Goal: Information Seeking & Learning: Learn about a topic

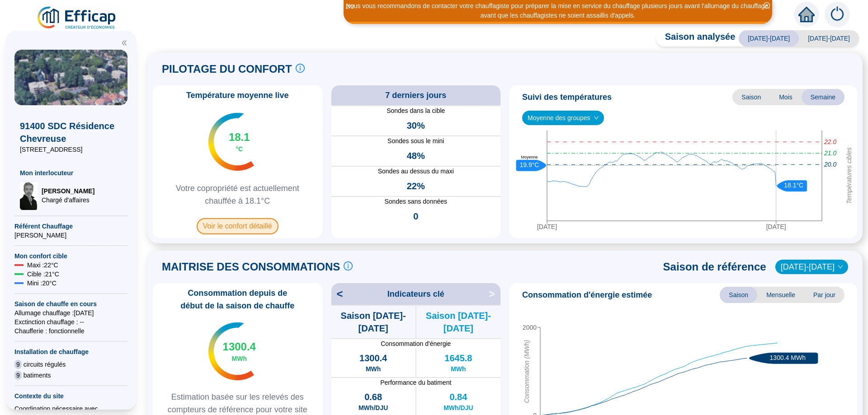
click at [232, 228] on span "Voir le confort détaillé" at bounding box center [238, 226] width 82 height 16
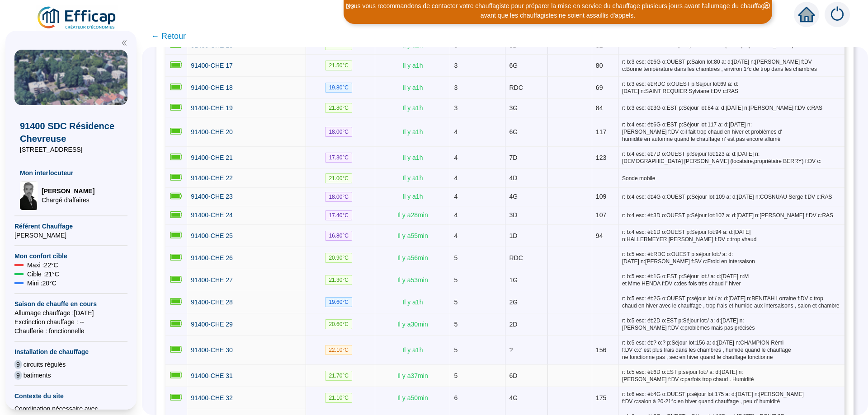
scroll to position [570, 0]
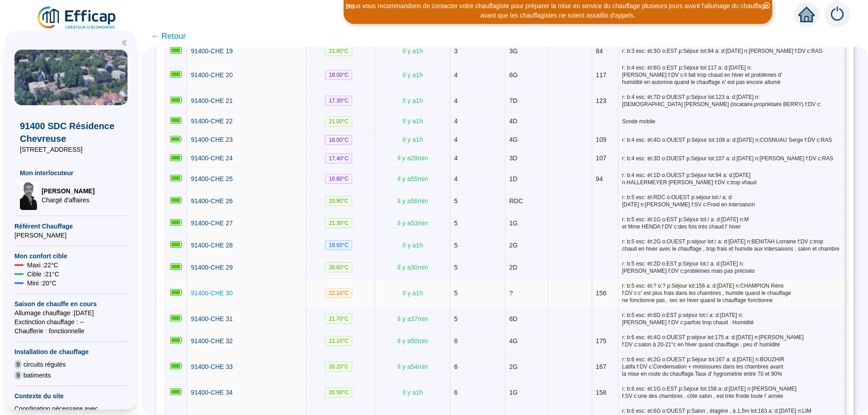
click at [216, 290] on span "91400-CHE 30" at bounding box center [212, 293] width 42 height 7
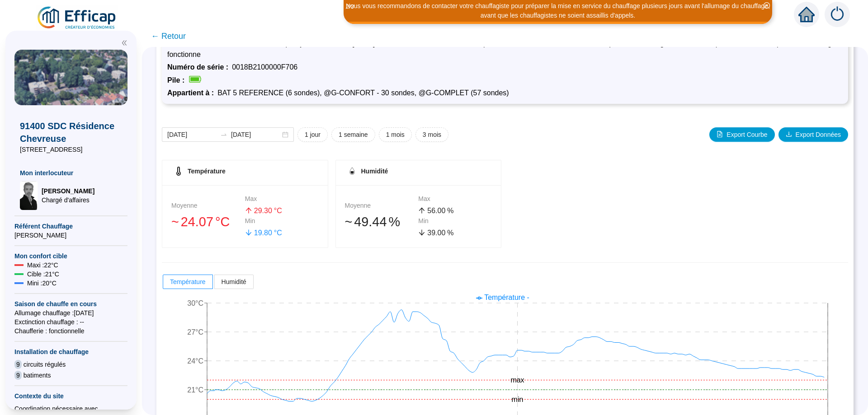
scroll to position [78, 0]
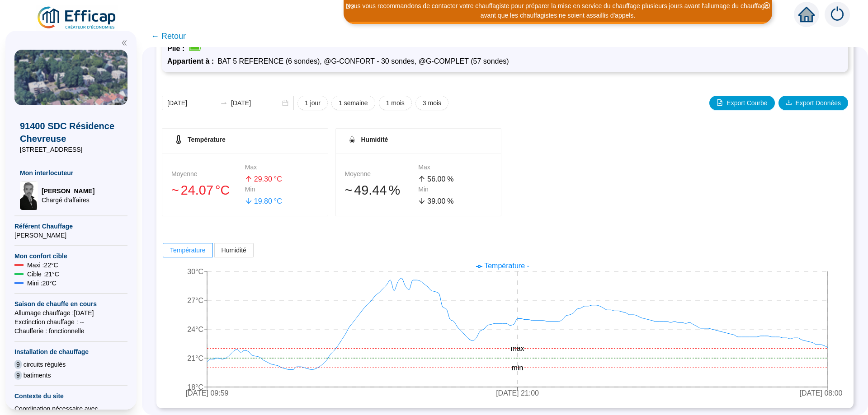
click at [168, 34] on span "← Retour" at bounding box center [168, 36] width 35 height 13
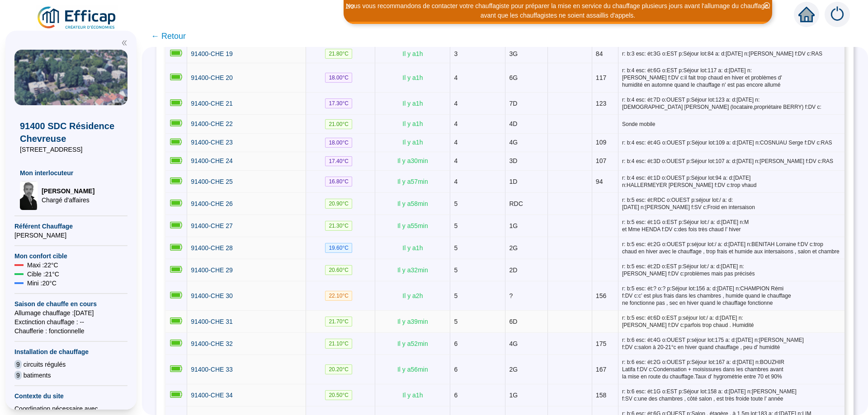
scroll to position [570, 0]
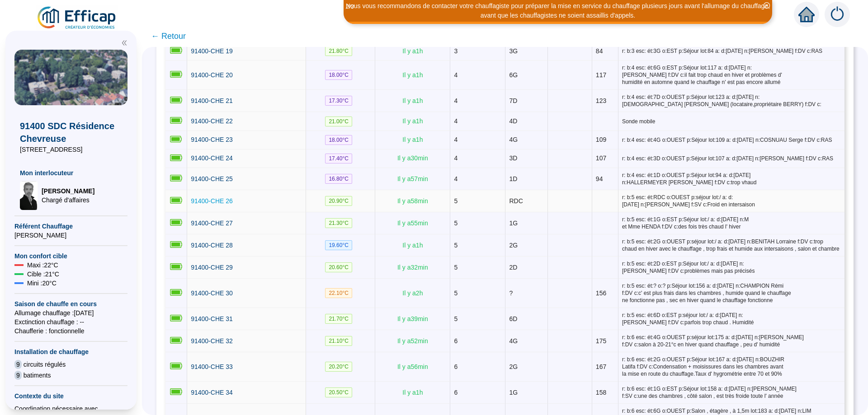
click at [207, 198] on span "91400-CHE 26" at bounding box center [212, 201] width 42 height 7
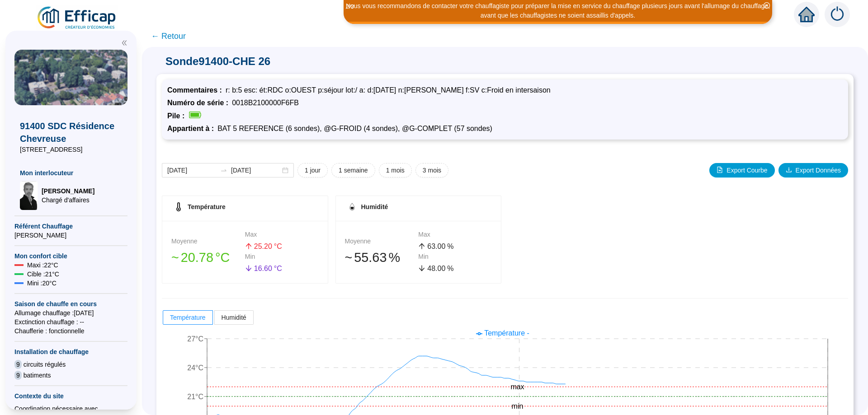
scroll to position [67, 0]
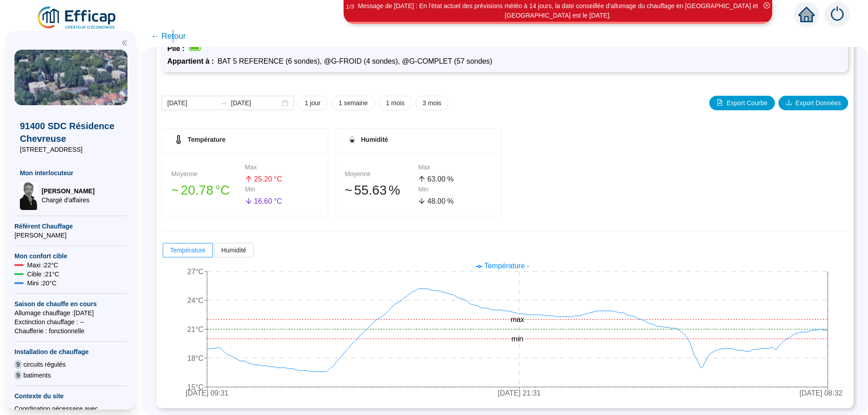
click at [171, 40] on span "← Retour" at bounding box center [168, 36] width 35 height 13
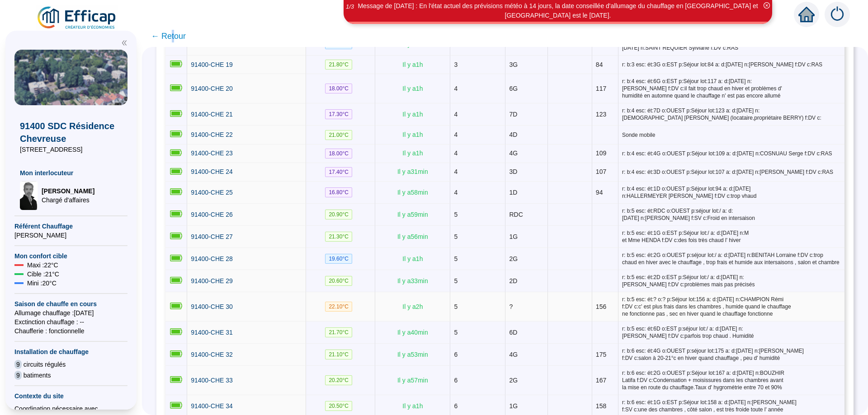
scroll to position [570, 0]
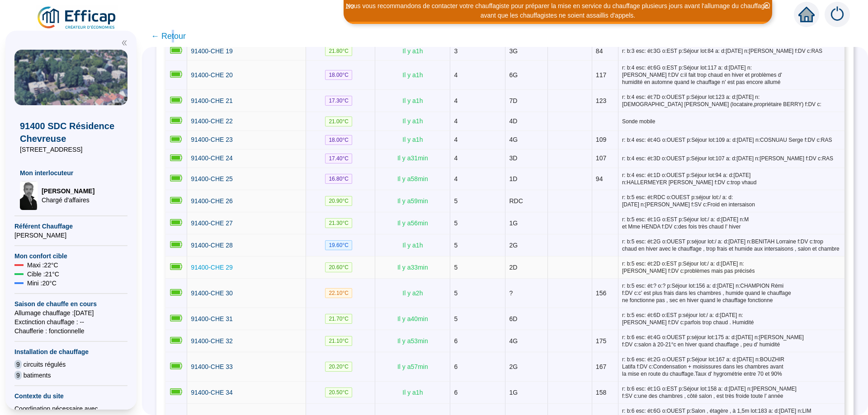
click at [217, 265] on span "91400-CHE 29" at bounding box center [212, 267] width 42 height 7
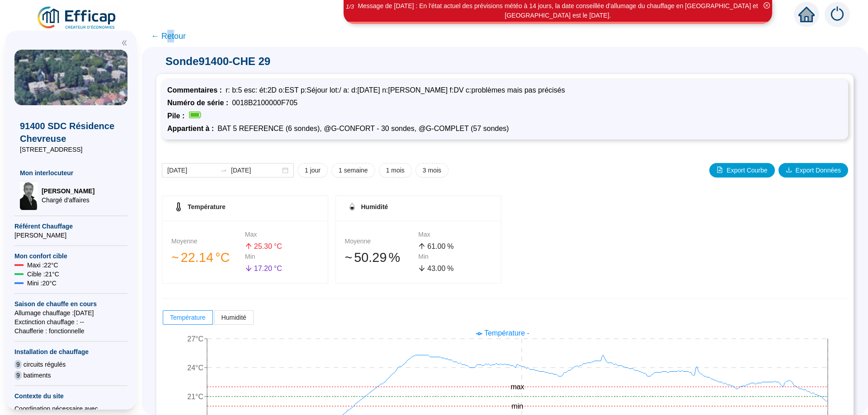
drag, startPoint x: 167, startPoint y: 38, endPoint x: 174, endPoint y: 38, distance: 6.8
click at [174, 38] on span "← Retour" at bounding box center [168, 36] width 35 height 13
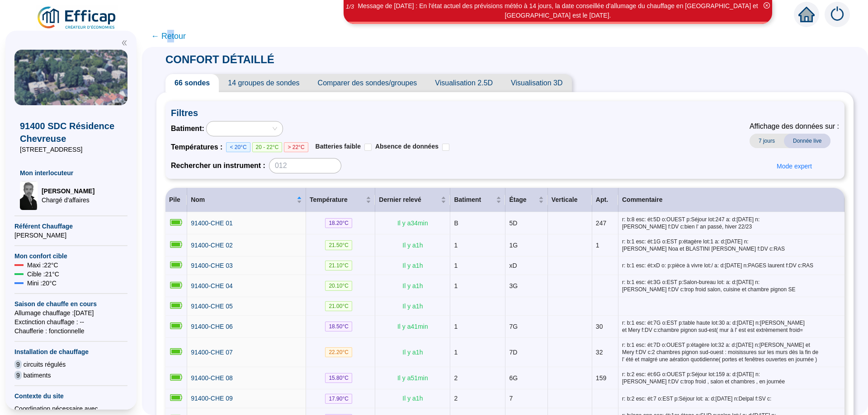
click at [174, 38] on span "← Retour" at bounding box center [168, 36] width 35 height 13
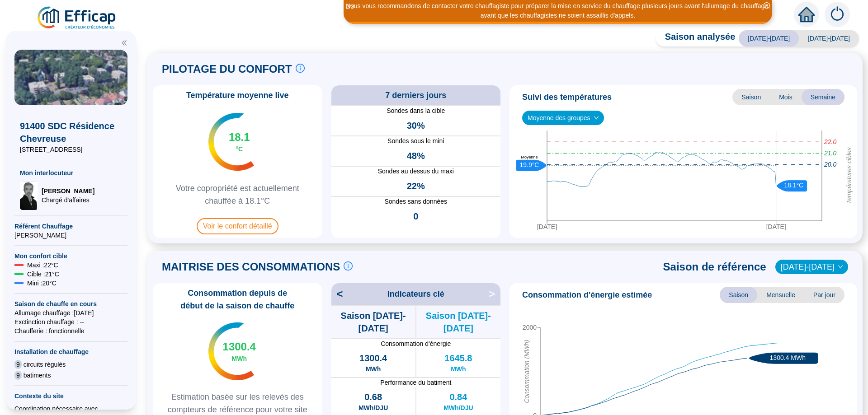
click at [210, 43] on div "Saison analysée [DATE]-[DATE] [DATE]-[DATE] PILOTAGE DU CONFORT Le pilotage du …" at bounding box center [505, 225] width 726 height 381
